Goal: Check status: Check status

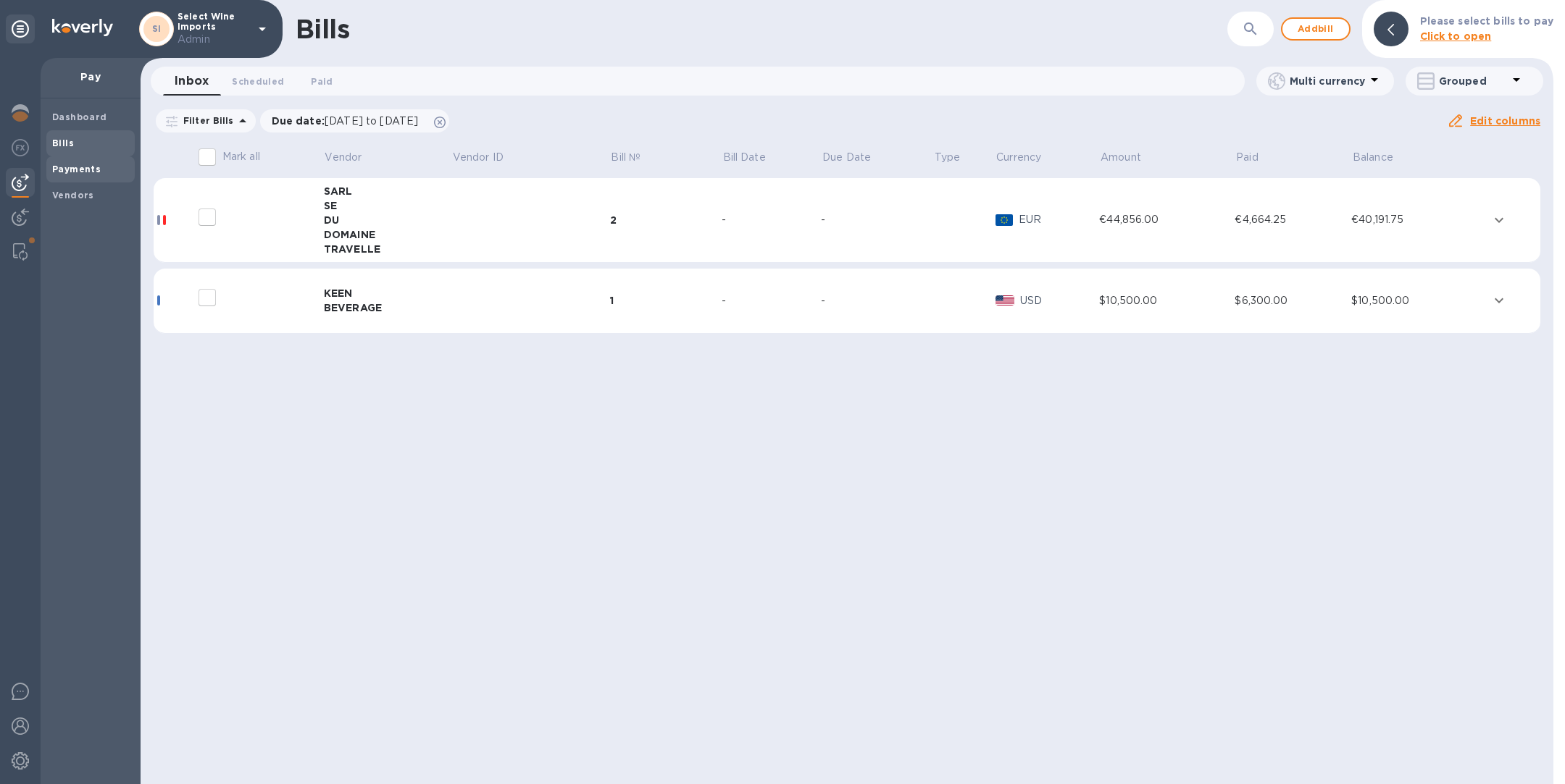
click at [61, 171] on b "Payments" at bounding box center [76, 169] width 48 height 11
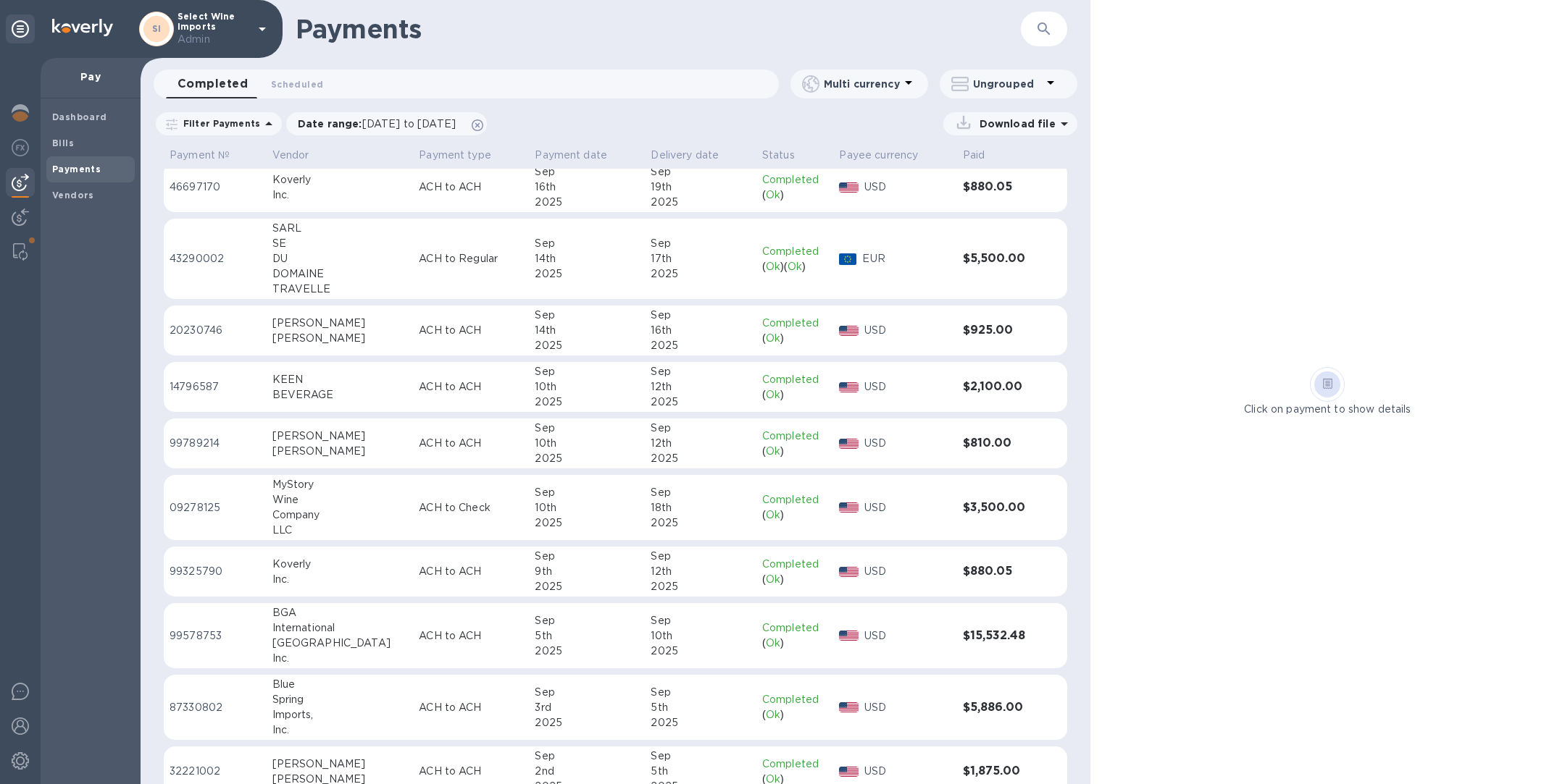
scroll to position [70, 0]
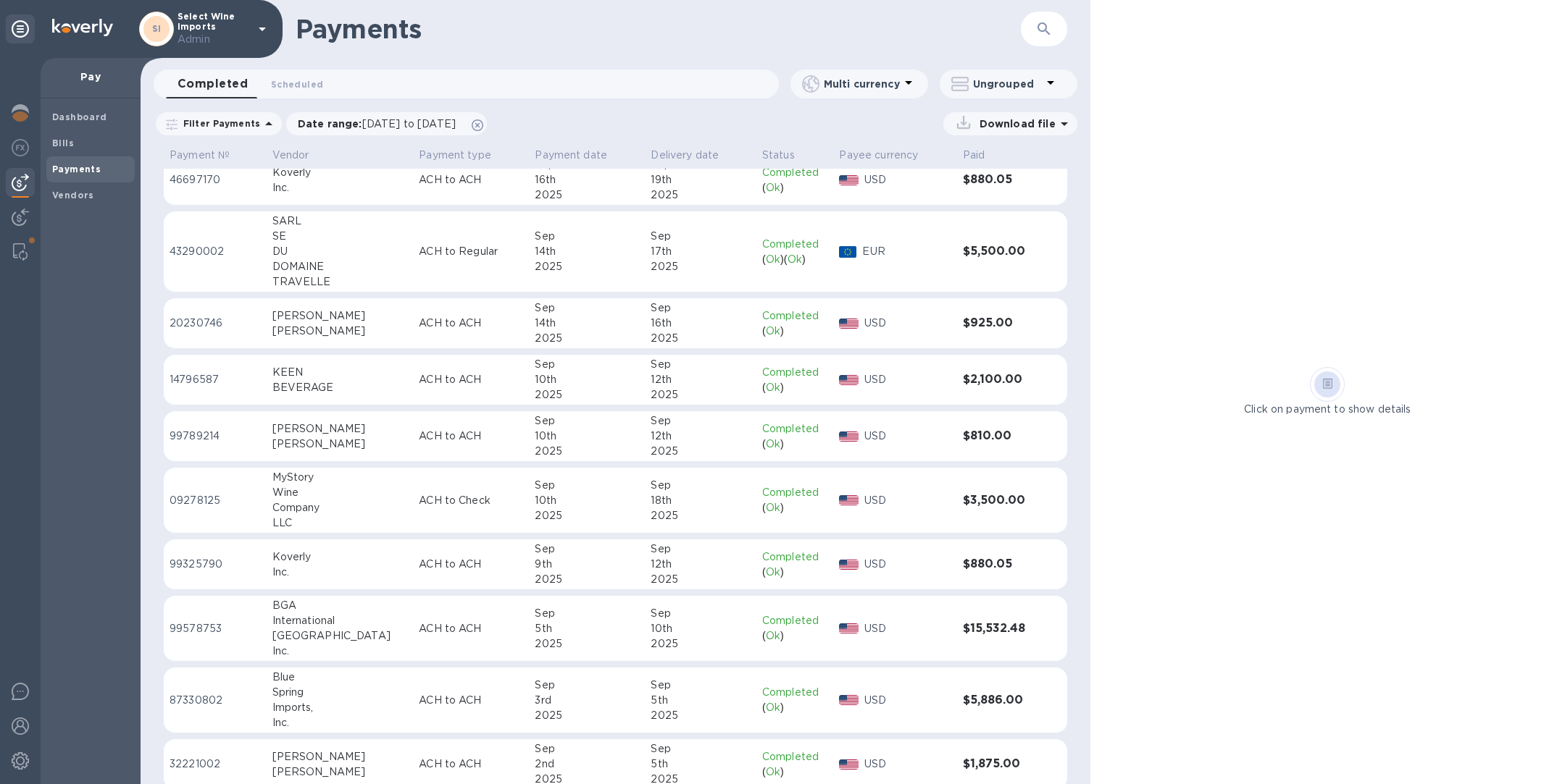
click at [313, 505] on div "Company" at bounding box center [340, 508] width 136 height 15
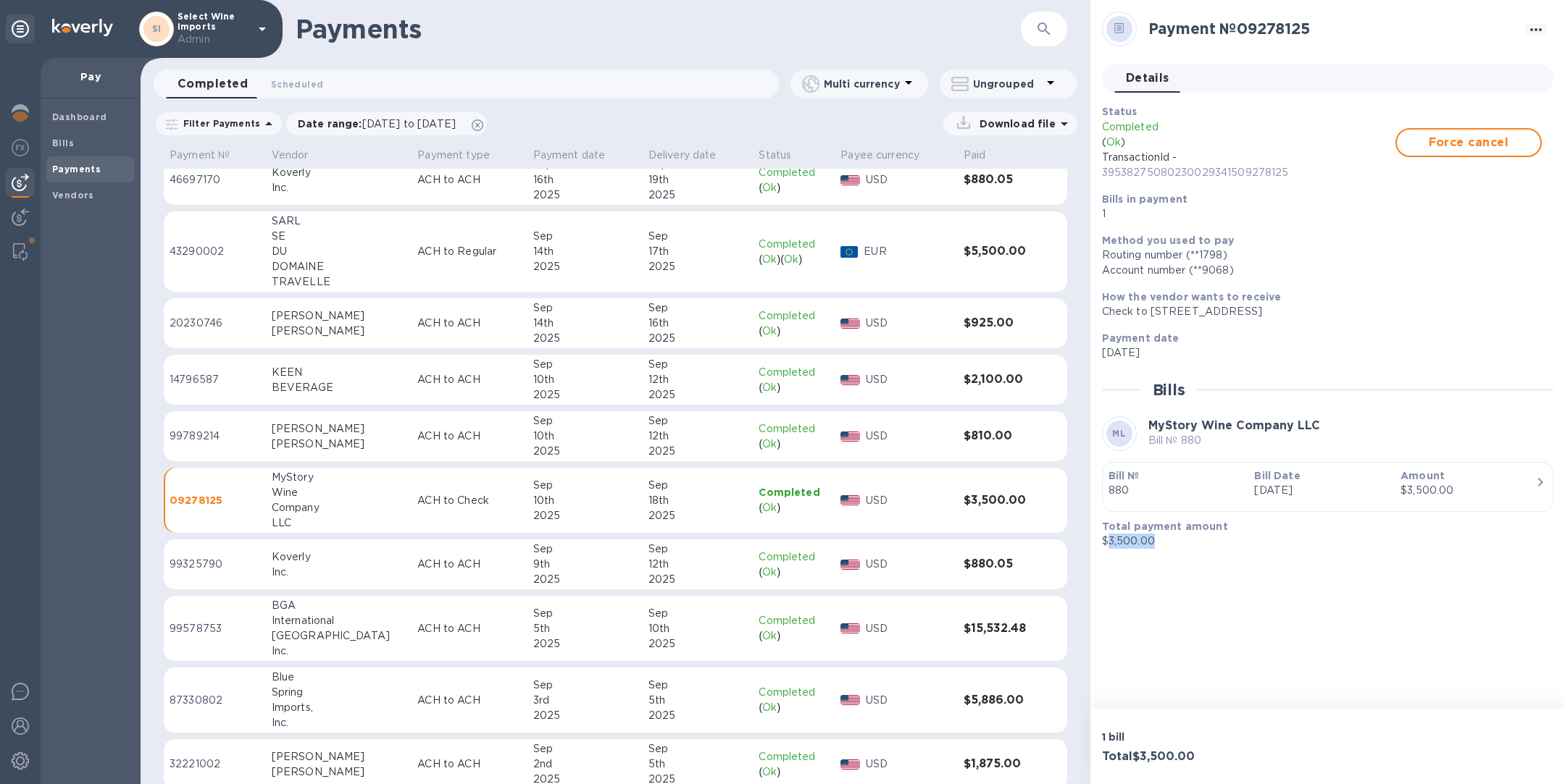
drag, startPoint x: 1159, startPoint y: 542, endPoint x: 1109, endPoint y: 537, distance: 50.2
click at [1109, 537] on p "$3,500.00" at bounding box center [1322, 541] width 440 height 15
copy p "3,500.00"
